Goal: Task Accomplishment & Management: Manage account settings

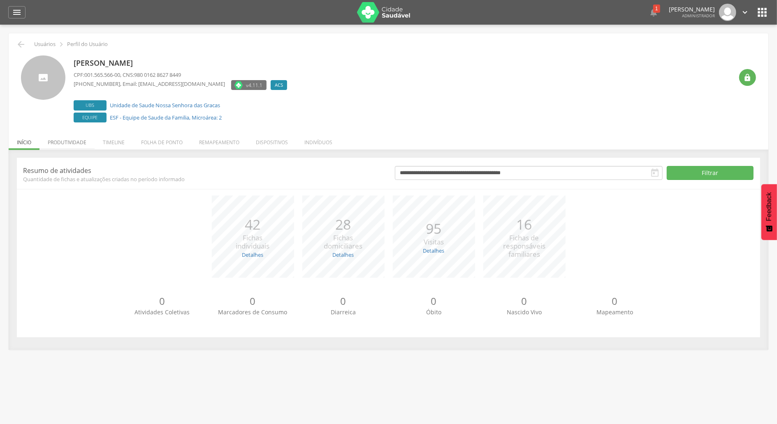
click at [59, 143] on li "Produtividade" at bounding box center [66, 140] width 55 height 19
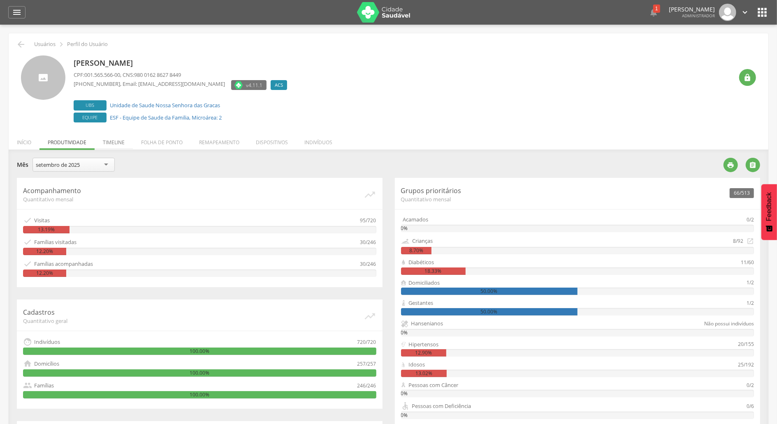
click at [113, 142] on li "Timeline" at bounding box center [114, 140] width 38 height 19
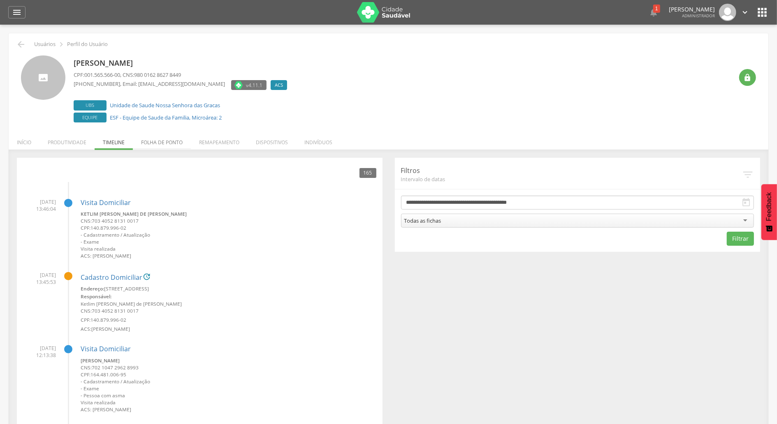
click at [162, 141] on li "Folha de ponto" at bounding box center [162, 140] width 58 height 19
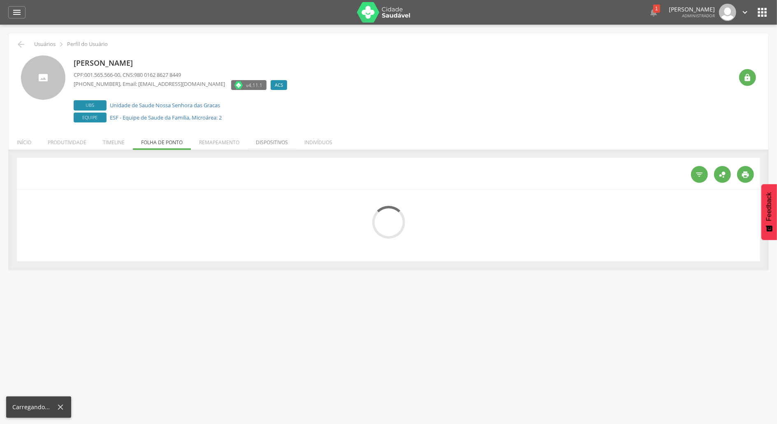
click at [276, 141] on li "Dispositivos" at bounding box center [272, 140] width 49 height 19
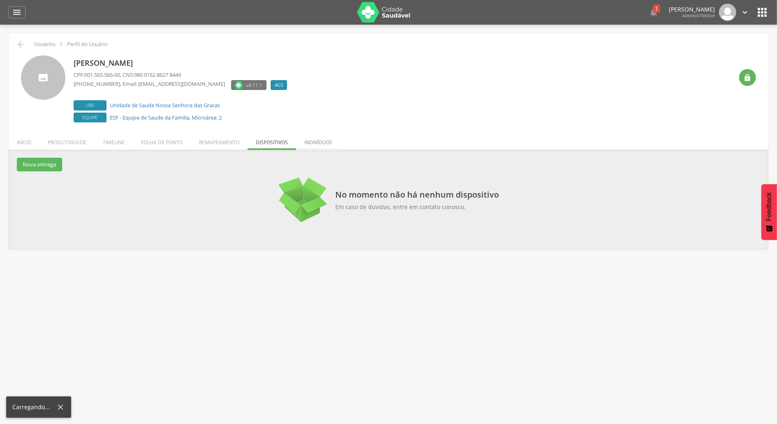
click at [328, 138] on li "Indivíduos" at bounding box center [318, 140] width 44 height 19
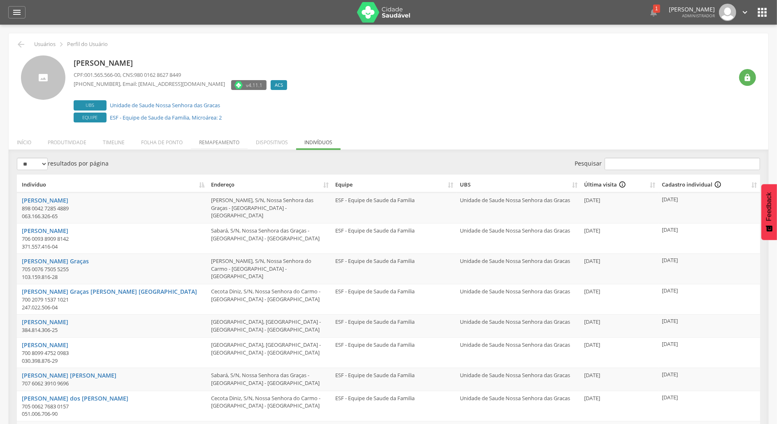
click at [245, 142] on li "Remapeamento" at bounding box center [219, 140] width 57 height 19
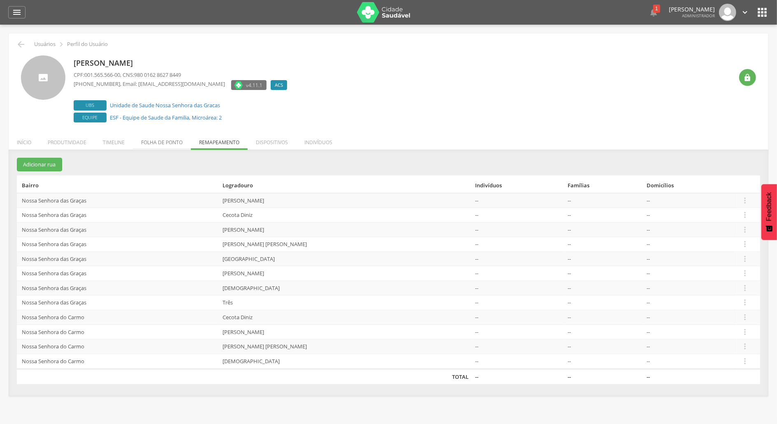
click at [186, 143] on li "Folha de ponto" at bounding box center [162, 140] width 58 height 19
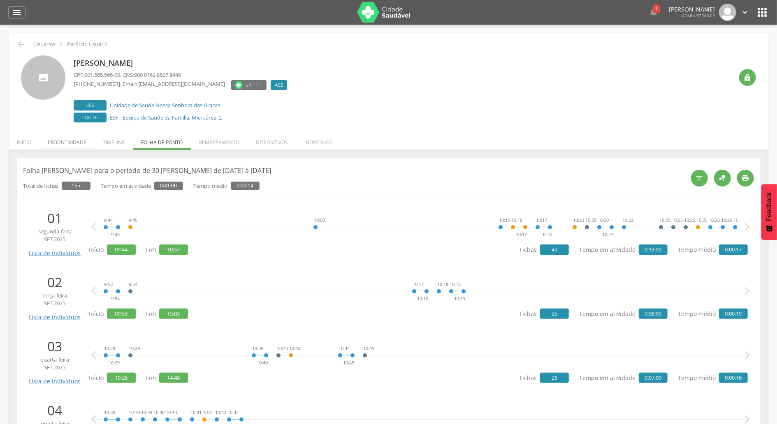
click at [66, 146] on li "Produtividade" at bounding box center [66, 140] width 55 height 19
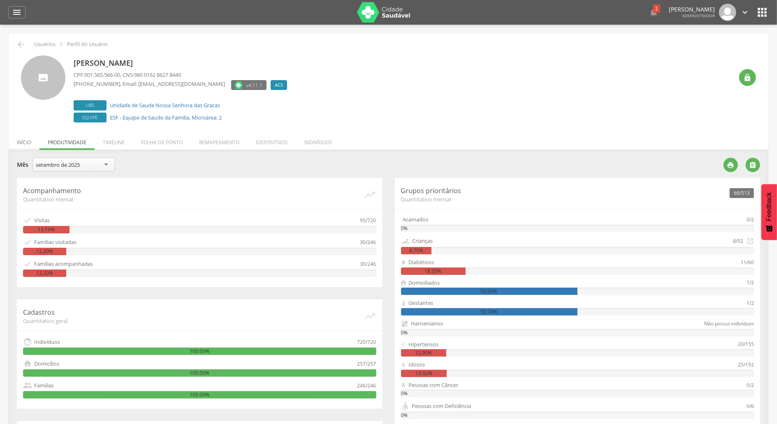
click at [37, 146] on li "Início" at bounding box center [24, 140] width 31 height 19
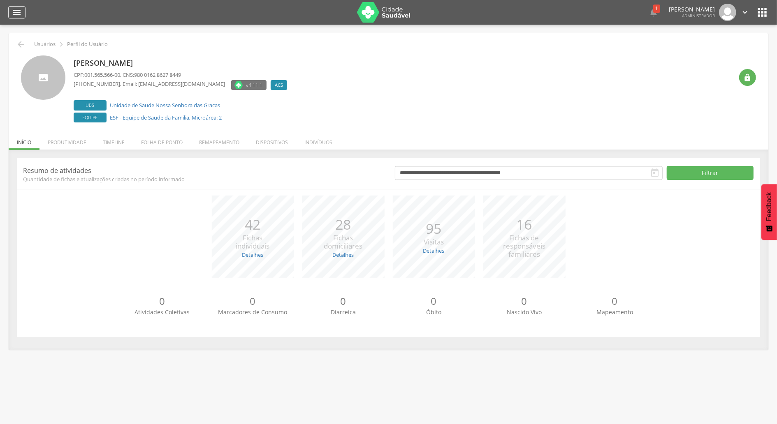
click at [21, 12] on icon "" at bounding box center [17, 12] width 10 height 10
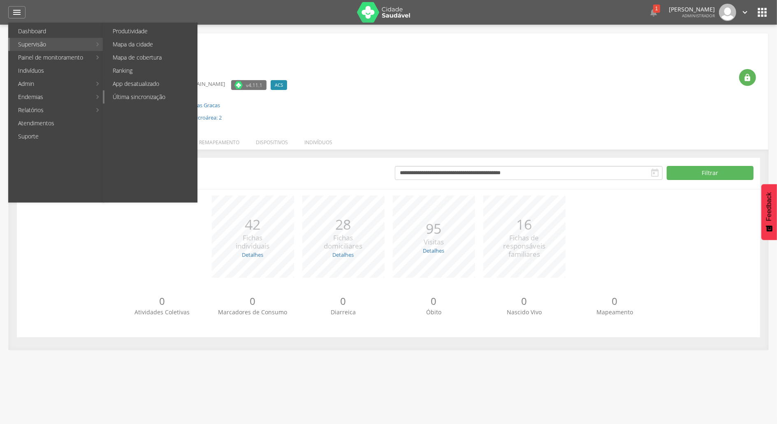
click at [157, 99] on link "Última sincronização" at bounding box center [150, 96] width 93 height 13
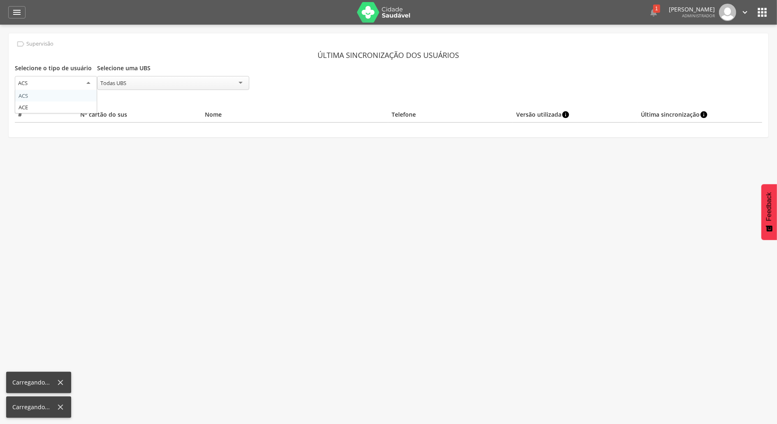
click at [87, 81] on div "ACS" at bounding box center [56, 83] width 82 height 15
click at [192, 111] on th "N° cartão do sus" at bounding box center [139, 114] width 125 height 15
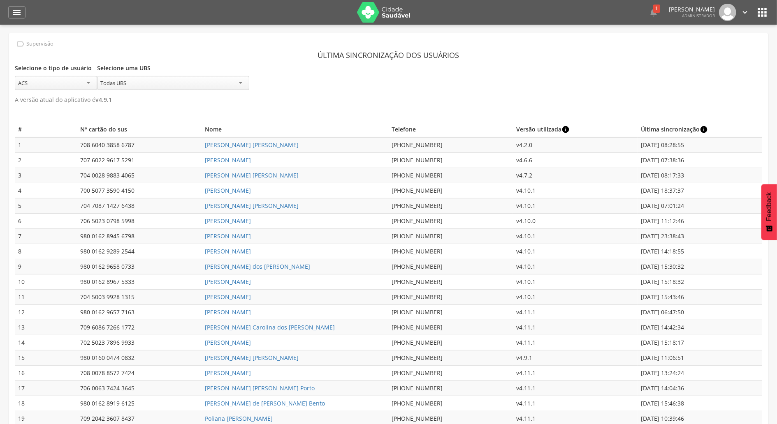
scroll to position [3304, 0]
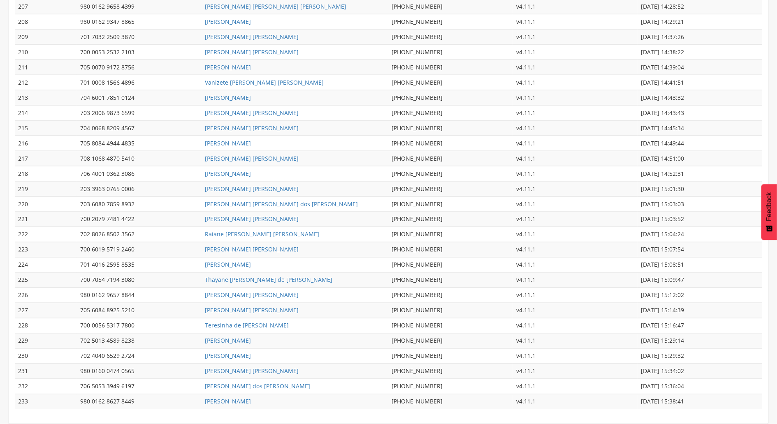
click at [694, 398] on td "[DATE] 15:38:41" at bounding box center [699, 402] width 125 height 15
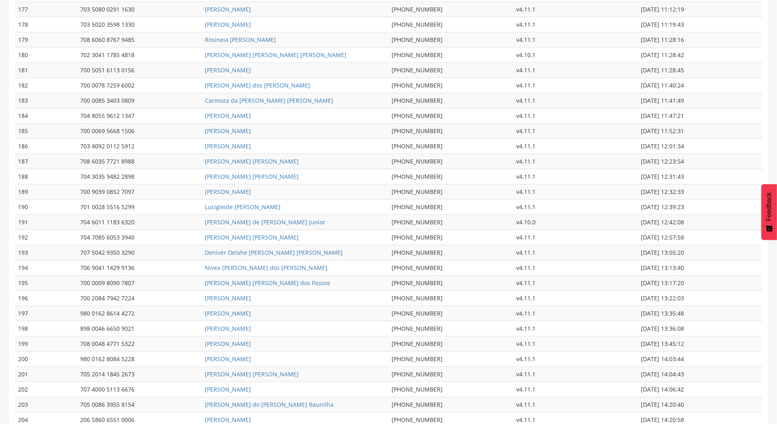
scroll to position [2811, 0]
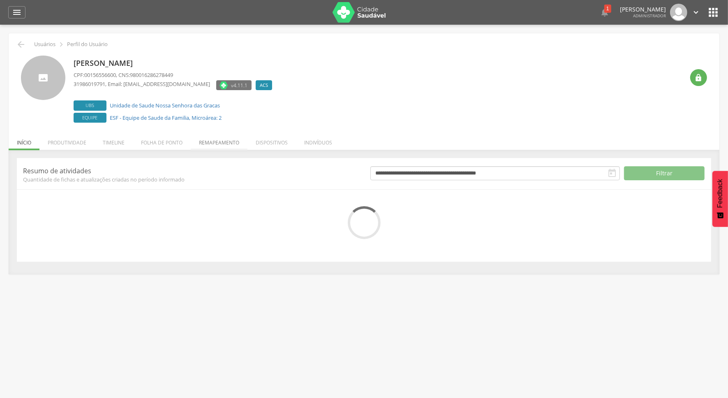
click at [206, 136] on li "Remapeamento" at bounding box center [219, 140] width 57 height 19
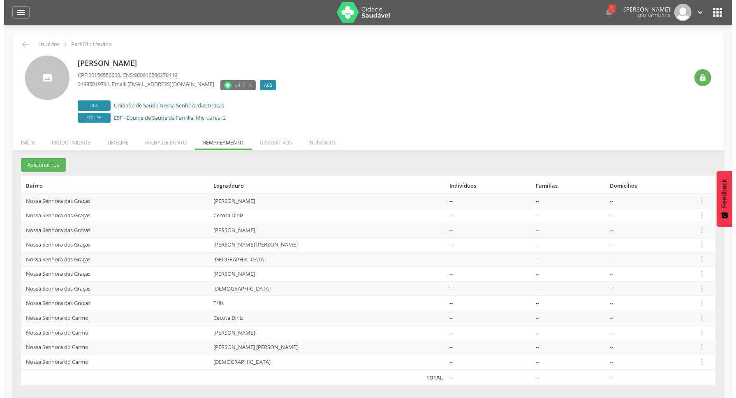
scroll to position [25, 0]
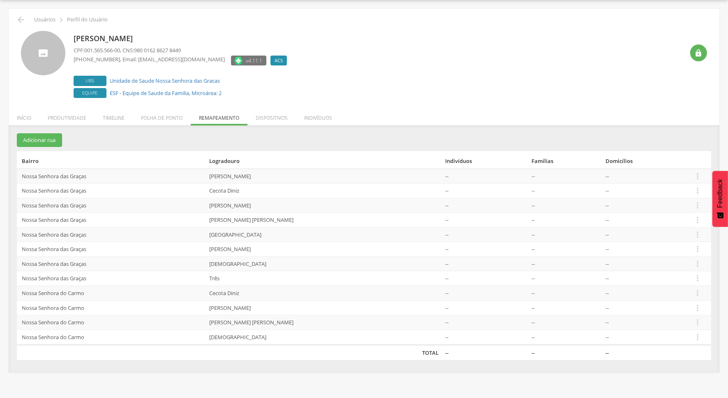
click at [237, 175] on td "[PERSON_NAME]" at bounding box center [324, 176] width 236 height 15
click at [694, 176] on icon "" at bounding box center [697, 175] width 9 height 9
click at [680, 164] on link "Desvincular ACS" at bounding box center [669, 163] width 65 height 10
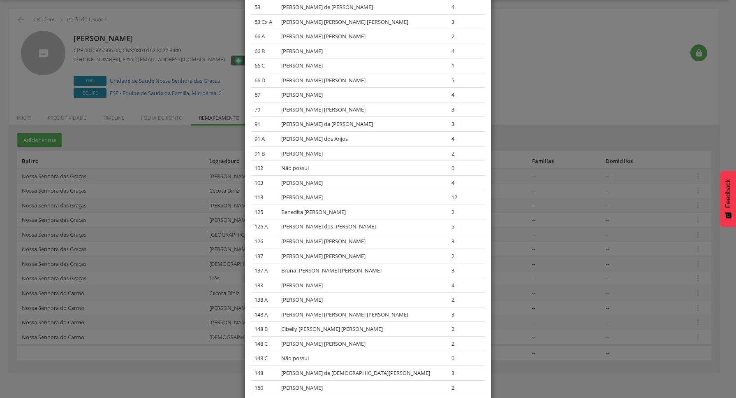
scroll to position [154, 0]
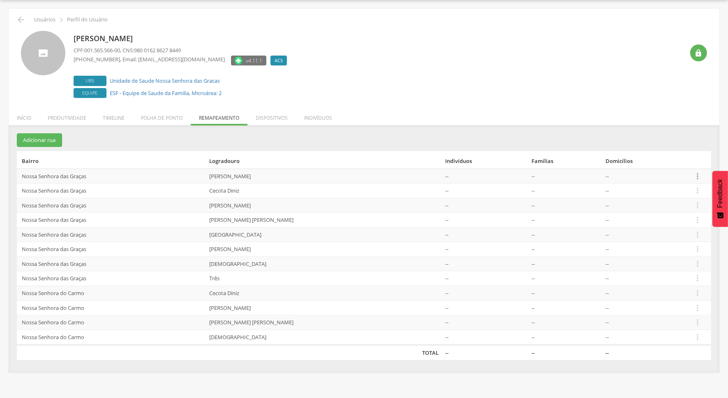
click at [693, 173] on icon "" at bounding box center [697, 175] width 9 height 9
click at [680, 146] on link "Desalocar famílias" at bounding box center [669, 143] width 65 height 10
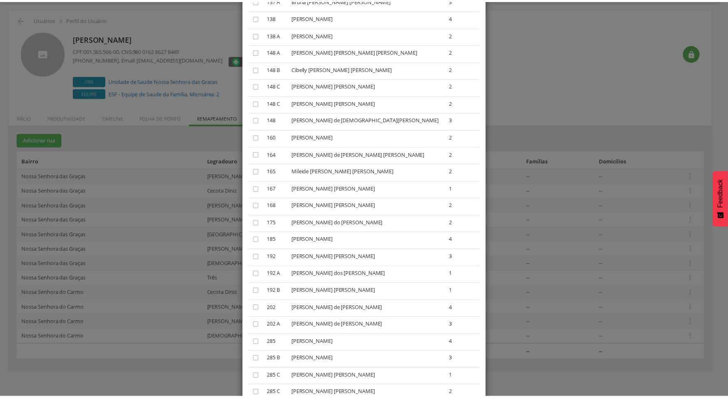
scroll to position [463, 0]
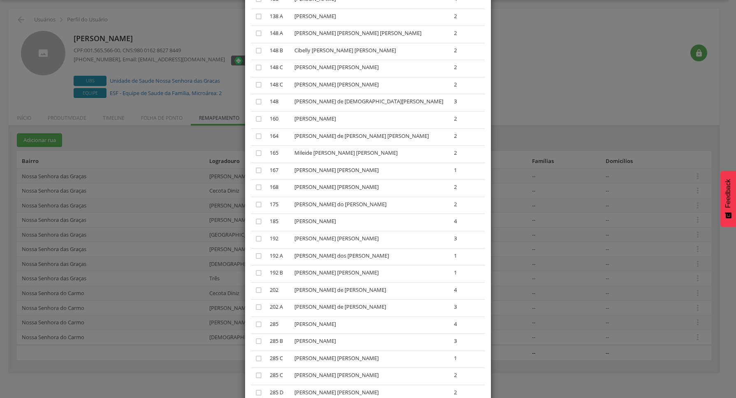
click at [585, 155] on div "× Desalocar Famílias A lista abaixo apresenta as [PERSON_NAME] da [PERSON_NAME]…" at bounding box center [368, 199] width 736 height 398
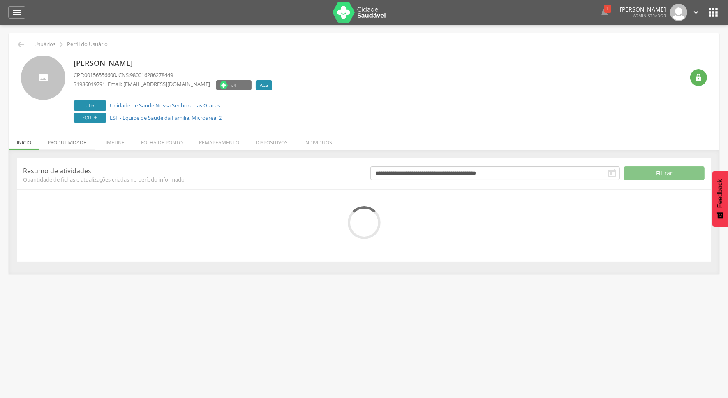
click at [62, 143] on li "Produtividade" at bounding box center [66, 140] width 55 height 19
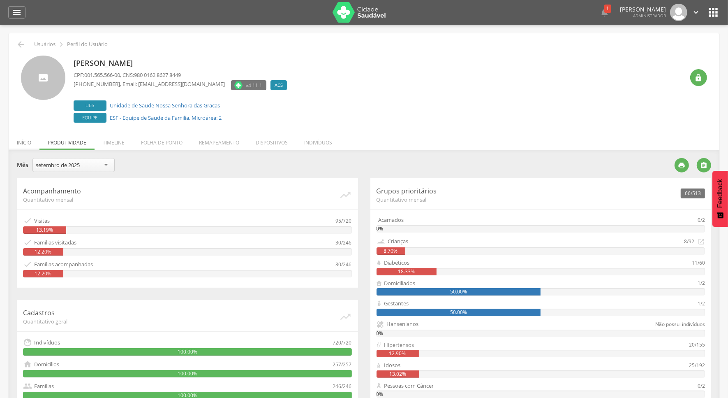
click at [29, 134] on li "Início" at bounding box center [24, 140] width 31 height 19
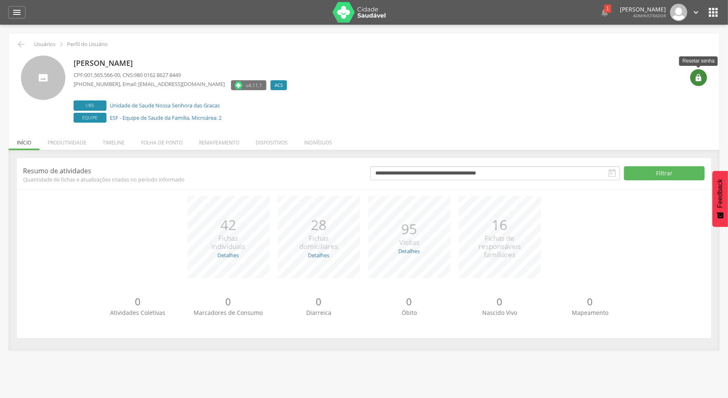
click at [693, 75] on div "" at bounding box center [698, 77] width 17 height 17
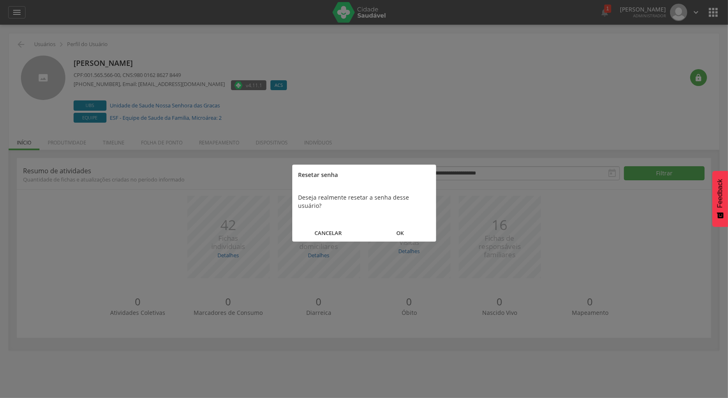
click at [398, 224] on button "OK" at bounding box center [400, 233] width 72 height 18
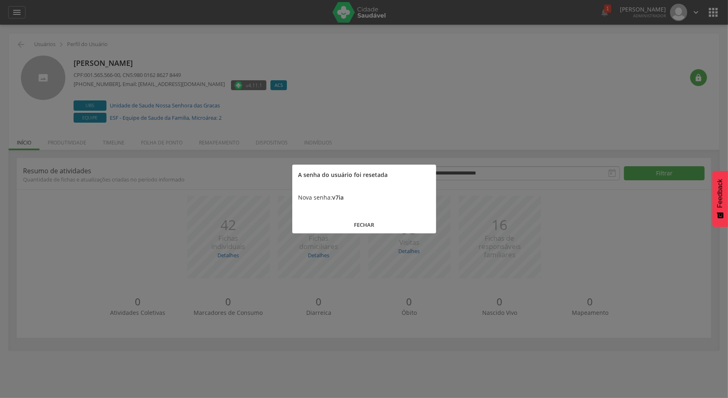
click at [340, 196] on b "v7ia" at bounding box center [339, 197] width 12 height 8
copy b "v7ia"
